Goal: Transaction & Acquisition: Purchase product/service

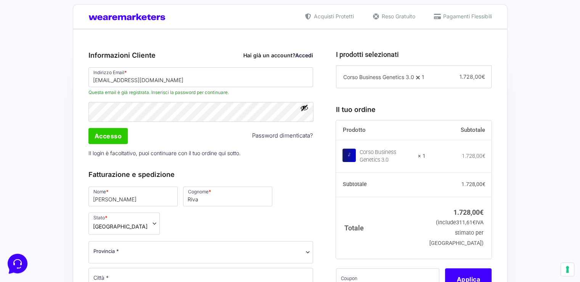
scroll to position [183, 0]
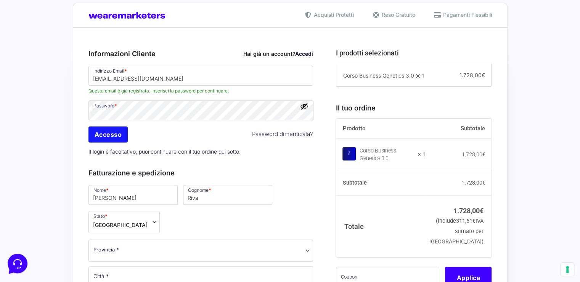
click at [121, 138] on input "Accesso" at bounding box center [109, 134] width 40 height 16
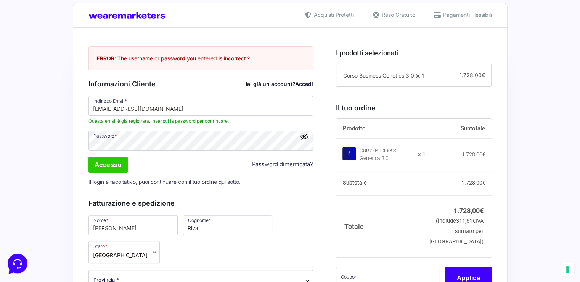
click at [305, 84] on link "Accedi" at bounding box center [304, 83] width 18 height 6
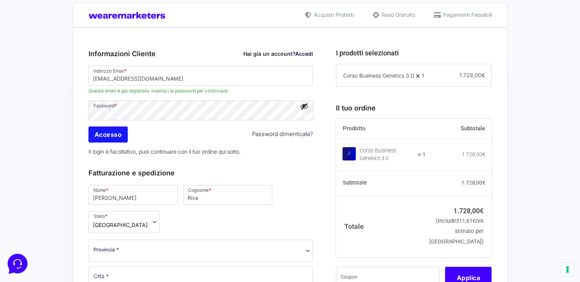
click at [118, 136] on input "Accesso" at bounding box center [109, 134] width 40 height 16
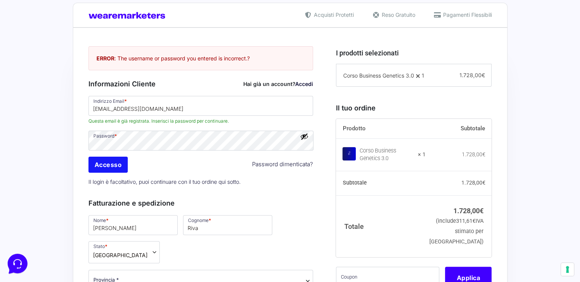
click at [111, 165] on input "Accesso" at bounding box center [109, 164] width 40 height 16
click at [117, 165] on input "Accesso" at bounding box center [109, 164] width 40 height 16
click at [281, 162] on link "Password dimenticata?" at bounding box center [282, 164] width 61 height 9
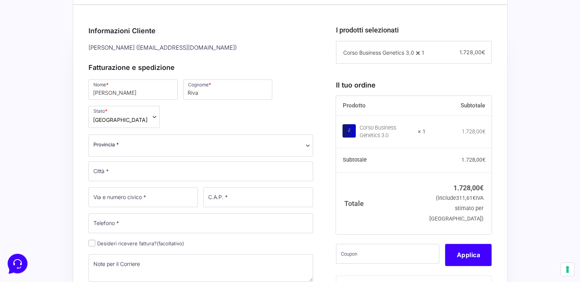
scroll to position [252, 0]
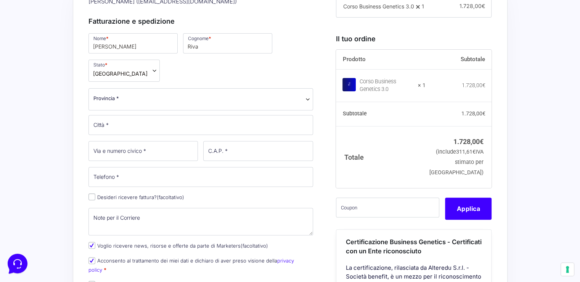
click at [211, 98] on span "Provincia *" at bounding box center [200, 98] width 215 height 8
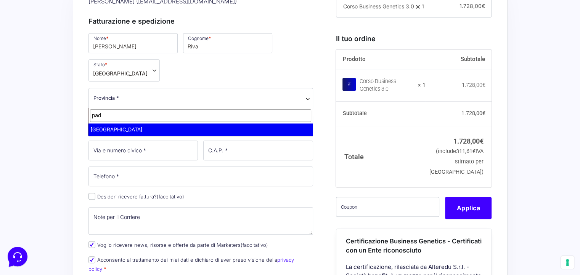
type input "pad"
select select "PD"
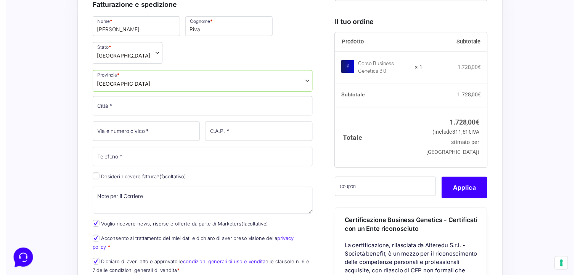
scroll to position [270, 0]
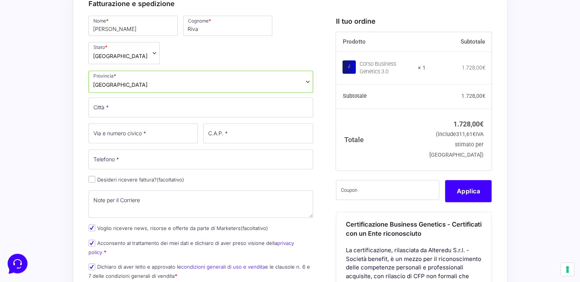
drag, startPoint x: 260, startPoint y: 68, endPoint x: 134, endPoint y: 84, distance: 126.6
click at [134, 84] on div "Nome * Mauro Cognome * Riva Stato * Seleziona un paese / una regione… Afghanist…" at bounding box center [201, 149] width 230 height 270
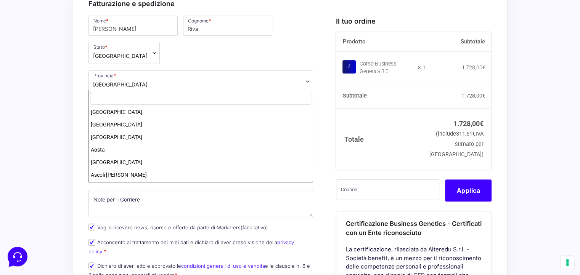
click at [134, 84] on span "Padova" at bounding box center [201, 82] width 225 height 22
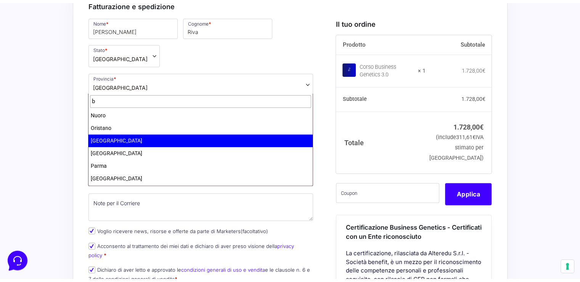
scroll to position [0, 0]
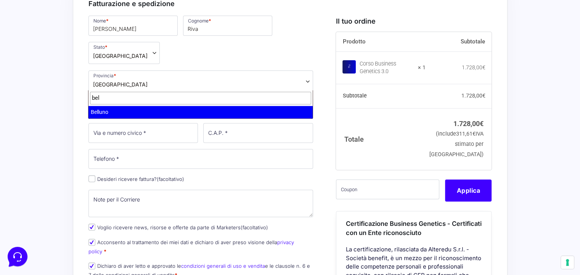
type input "bel"
select select "BL"
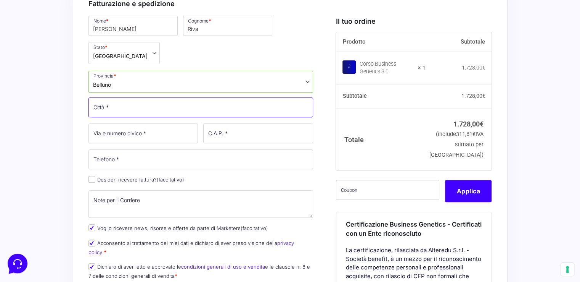
click at [128, 109] on input "Città *" at bounding box center [201, 107] width 225 height 20
type input "Calalzo di Cadore"
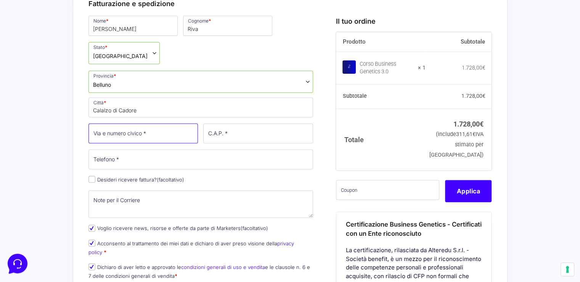
click at [125, 133] on input "Via e numero civico *" at bounding box center [144, 133] width 110 height 20
type input "[STREET_ADDRESS]"
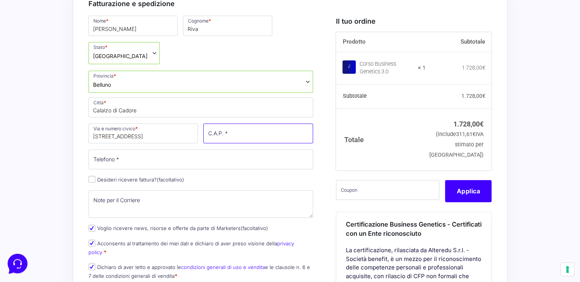
click at [229, 130] on input "C.A.P. *" at bounding box center [258, 133] width 110 height 20
type input "32042"
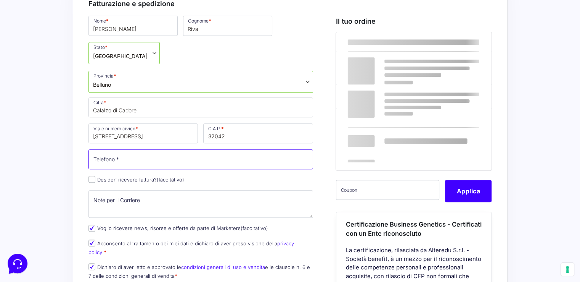
click at [147, 159] on input "Telefono *" at bounding box center [201, 159] width 225 height 20
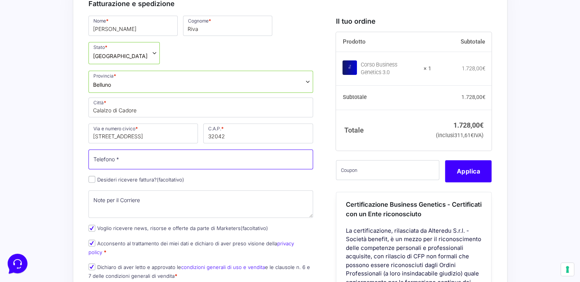
type input "[PHONE_NUMBER]"
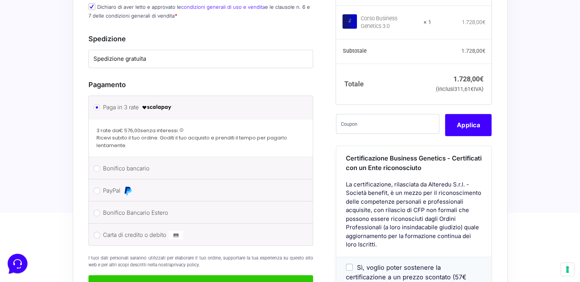
scroll to position [531, 0]
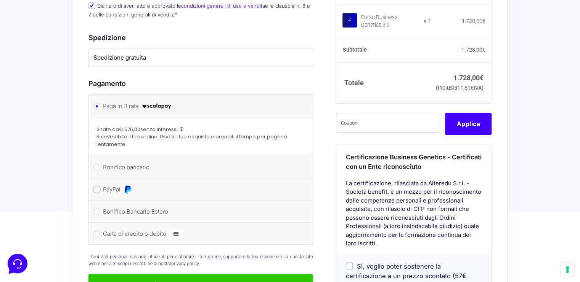
click at [99, 186] on input "PayPal" at bounding box center [96, 189] width 7 height 7
radio input "true"
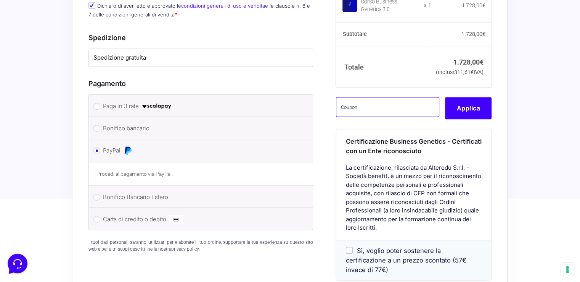
click at [401, 110] on input "text" at bounding box center [387, 107] width 103 height 20
paste input "CLIPRO200BG"
type input "CLIPRO200BG"
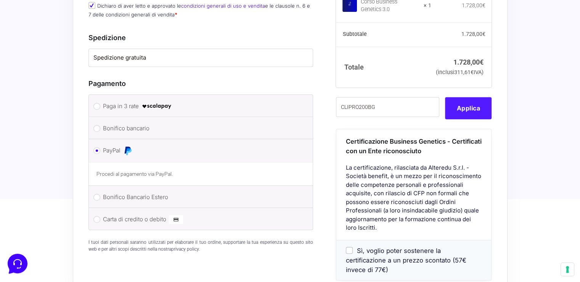
click at [468, 109] on button "Applica" at bounding box center [468, 108] width 47 height 22
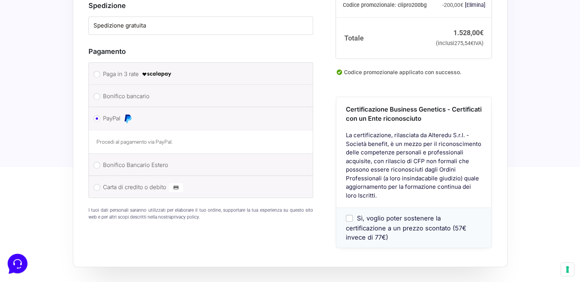
scroll to position [565, 0]
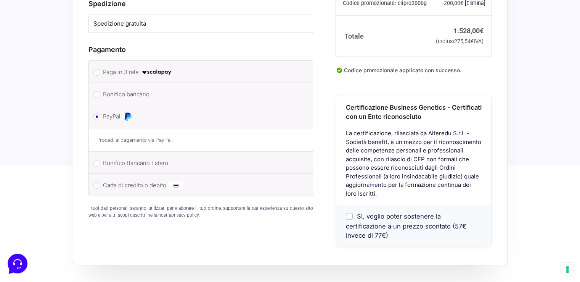
click at [350, 216] on input "Sì, voglio poter sostenere la certificazione a un prezzo scontato (57€ invece d…" at bounding box center [349, 216] width 7 height 7
checkbox input "true"
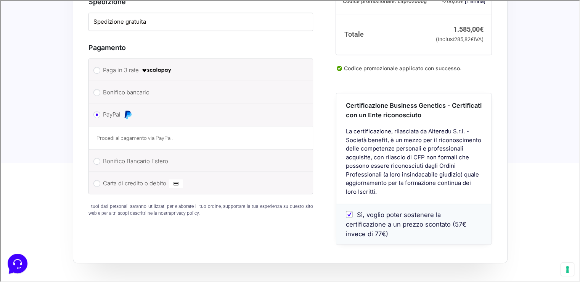
scroll to position [562, 0]
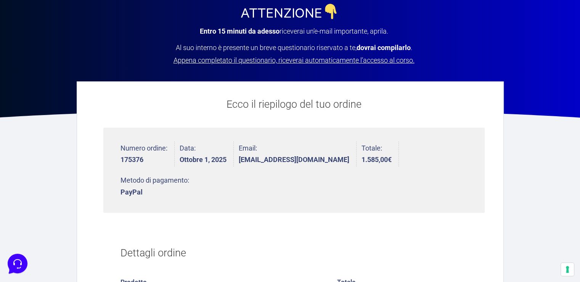
scroll to position [130, 0]
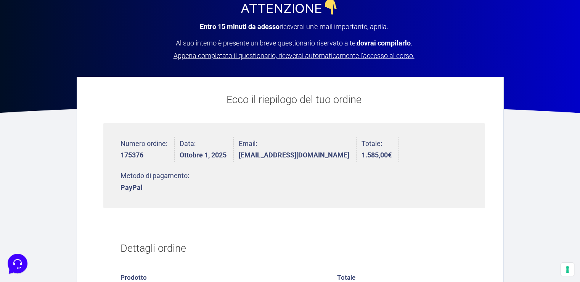
drag, startPoint x: 581, startPoint y: 93, endPoint x: 576, endPoint y: 137, distance: 44.6
click at [576, 137] on html "Grazie! Ti diamo il benvenuto in Business Genetics ATTENZIONE Entro 15 minuti d…" at bounding box center [290, 278] width 580 height 817
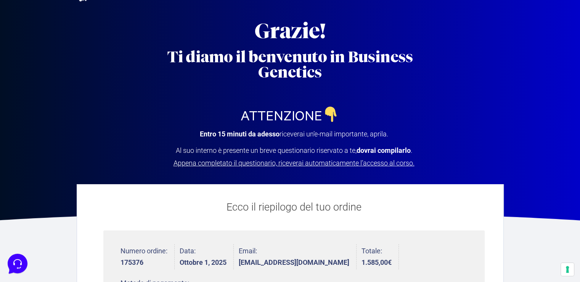
scroll to position [21, 0]
